Goal: Task Accomplishment & Management: Manage account settings

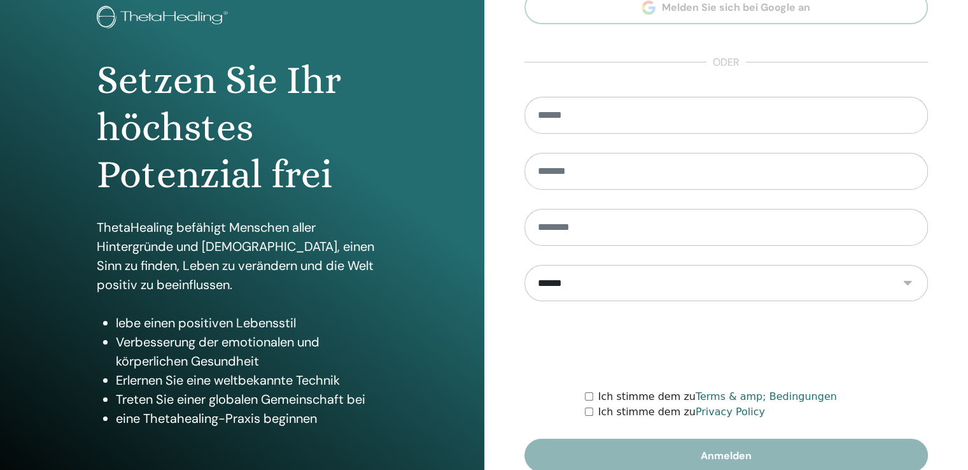
scroll to position [141, 0]
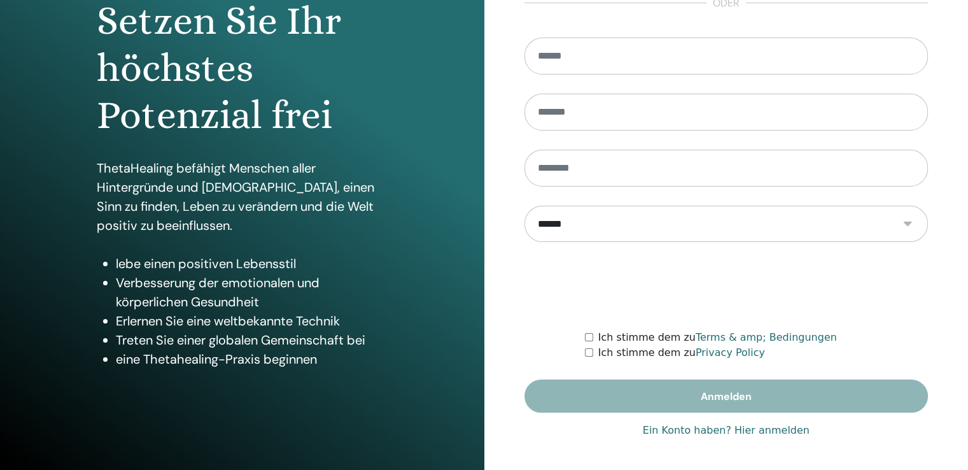
type input "**********"
click at [759, 433] on link "Ein Konto haben? Hier anmelden" at bounding box center [726, 430] width 167 height 15
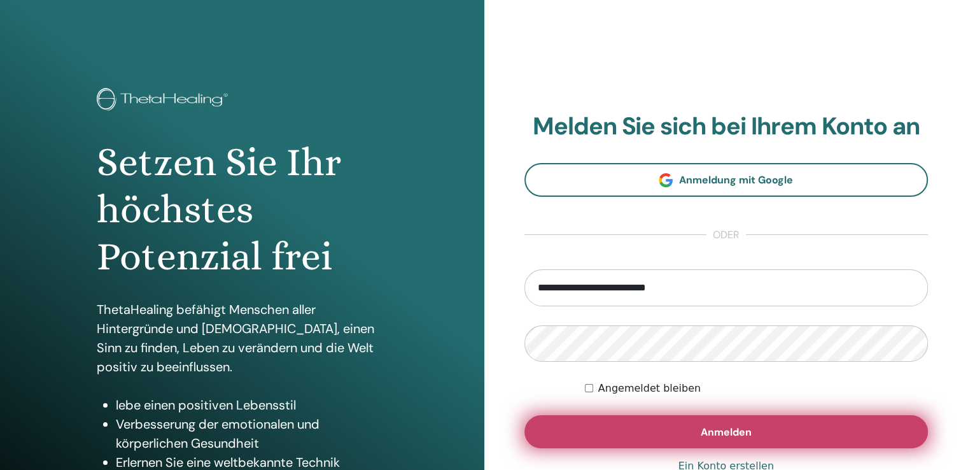
click at [727, 426] on span "Anmelden" at bounding box center [726, 431] width 51 height 13
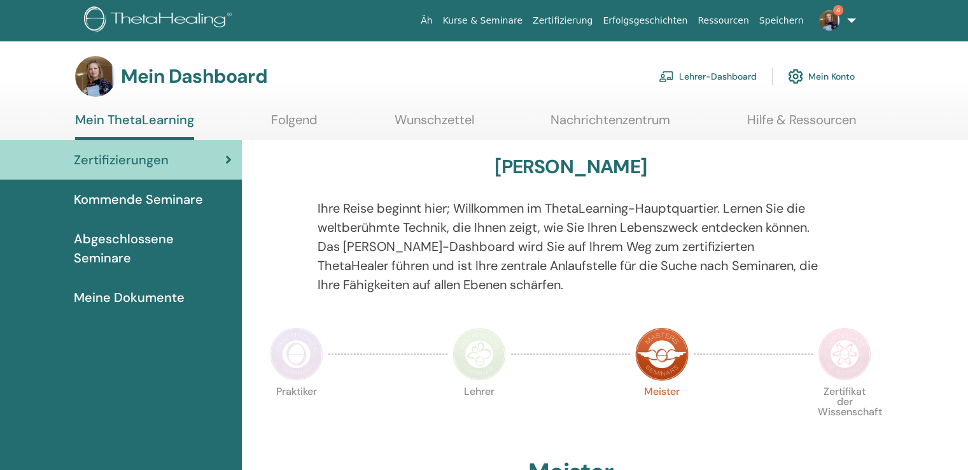
click at [729, 77] on font "Lehrer-Dashboard" at bounding box center [718, 76] width 78 height 11
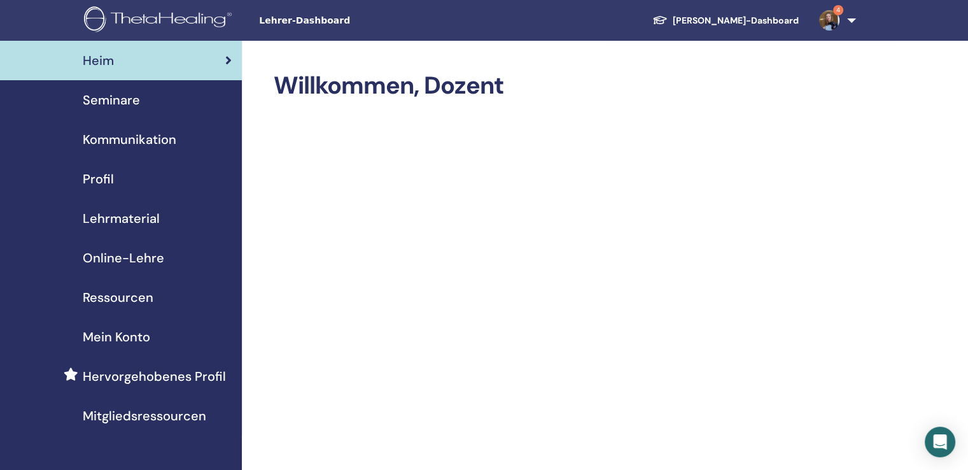
click at [122, 102] on font "Seminare" at bounding box center [111, 100] width 57 height 17
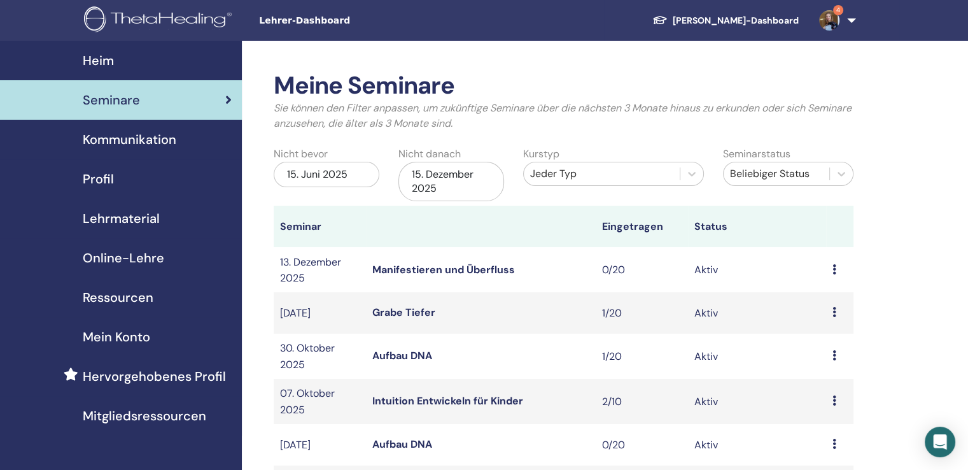
click at [446, 176] on font "15. Dezember 2025" at bounding box center [443, 180] width 62 height 27
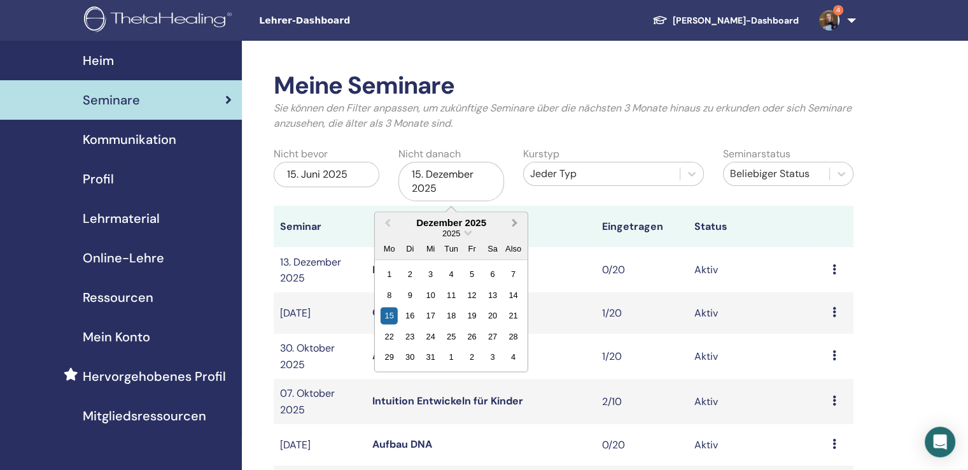
click at [519, 226] on button "Nächsten Monat" at bounding box center [516, 223] width 20 height 20
click at [490, 357] on div "28" at bounding box center [492, 356] width 17 height 17
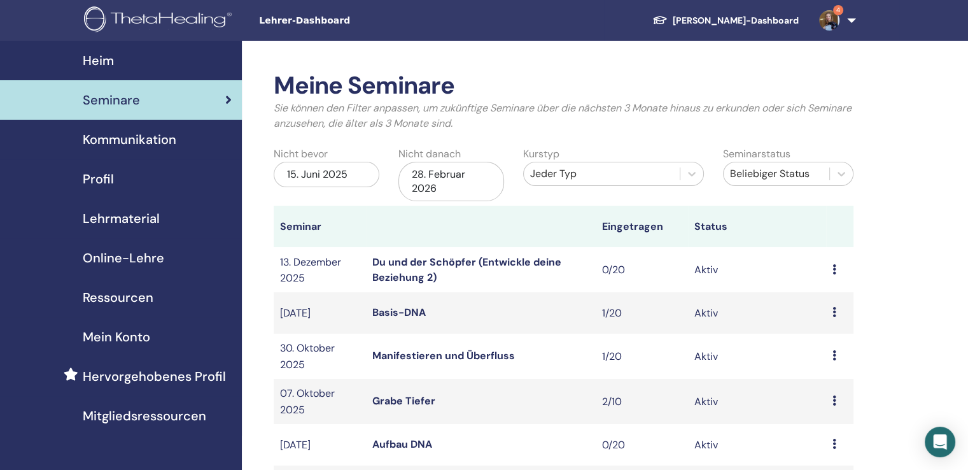
click at [446, 277] on td "Du und der Schöpfer (Entwickle deine Beziehung 2)" at bounding box center [481, 269] width 230 height 45
click at [409, 263] on font "Du und der Schöpfer (Entwickle deine Beziehung 2)" at bounding box center [466, 269] width 189 height 29
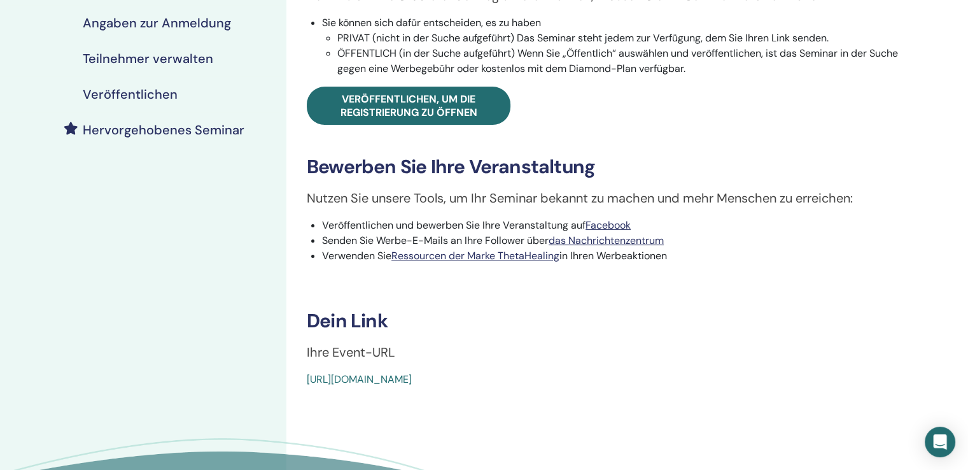
scroll to position [255, 0]
